Goal: Understand process/instructions

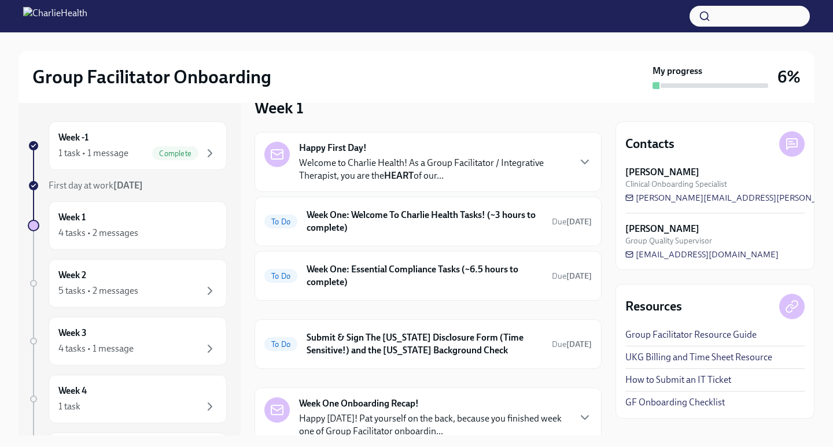
scroll to position [109, 0]
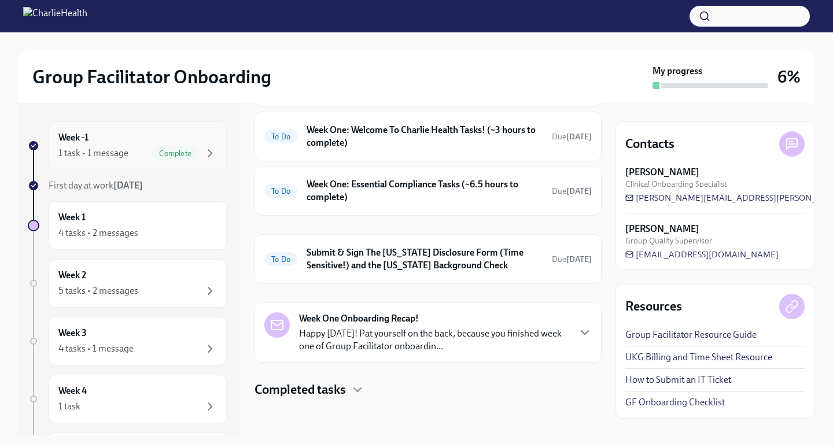
click at [187, 152] on span "Complete" at bounding box center [175, 153] width 46 height 9
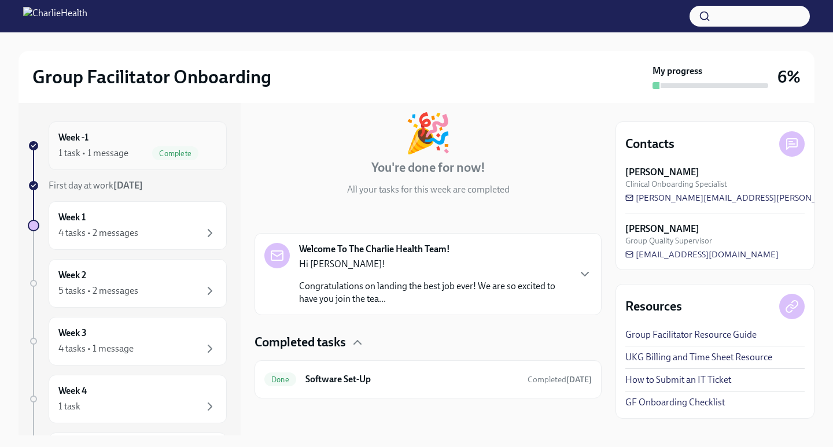
scroll to position [61, 0]
click at [513, 385] on h6 "Software Set-Up" at bounding box center [412, 379] width 213 height 13
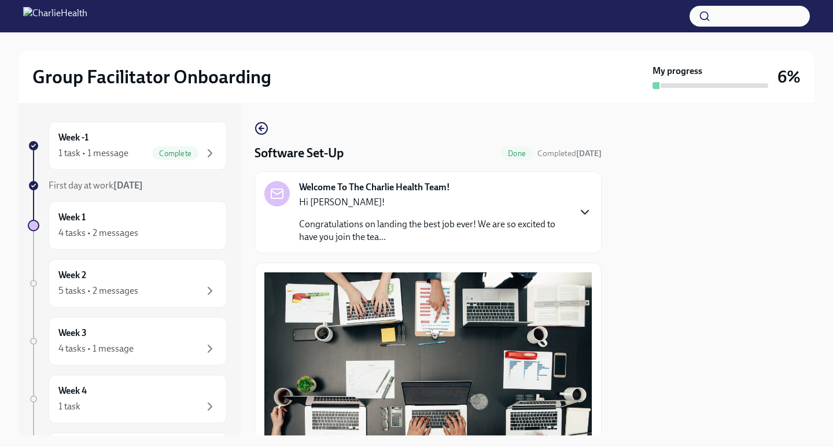
click at [578, 214] on icon "button" at bounding box center [585, 212] width 14 height 14
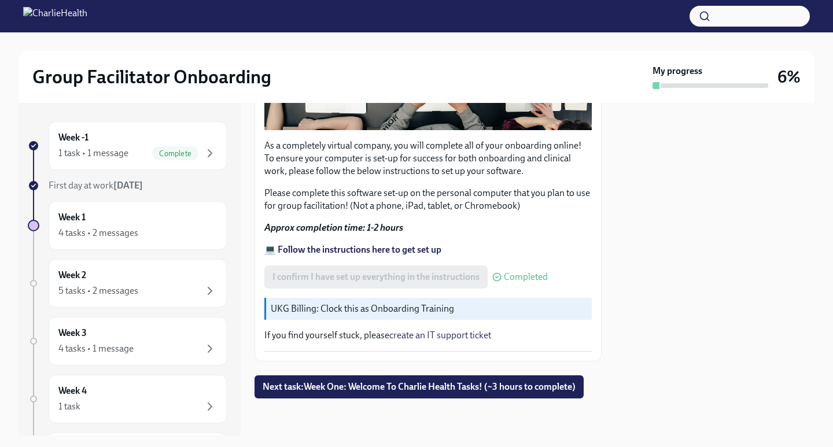
scroll to position [1015, 0]
click at [460, 335] on link "create an IT support ticket" at bounding box center [441, 335] width 102 height 11
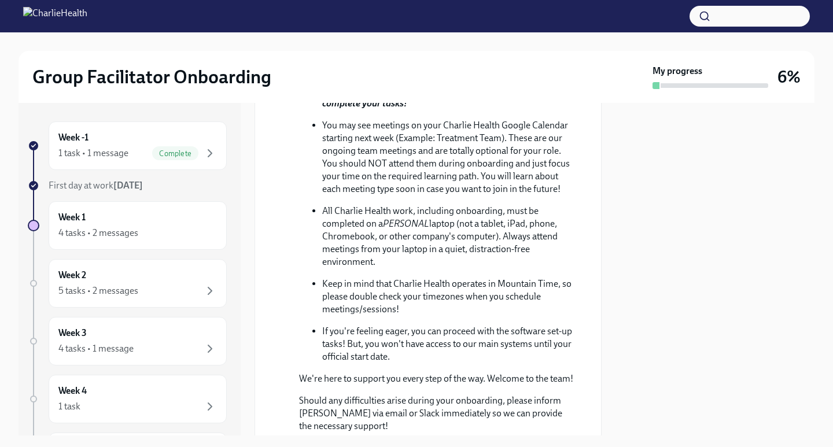
scroll to position [0, 0]
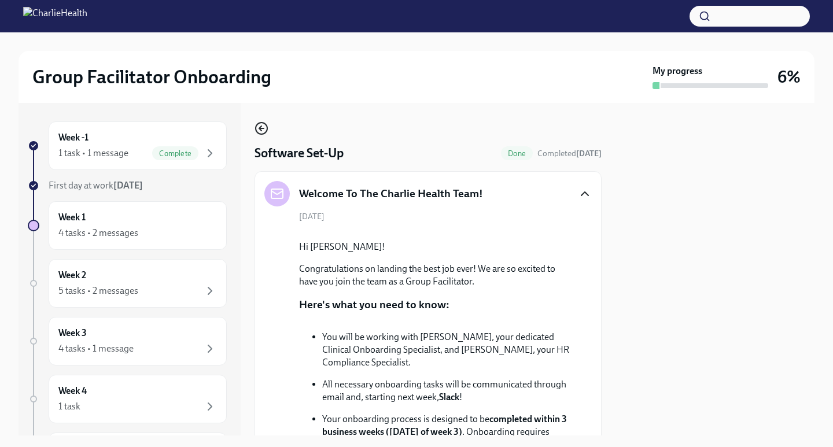
click at [260, 128] on icon "button" at bounding box center [261, 128] width 5 height 0
